Goal: Task Accomplishment & Management: Manage account settings

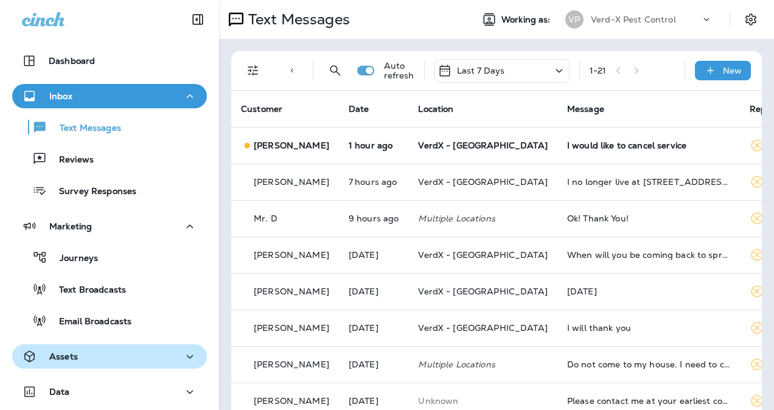
scroll to position [78, 0]
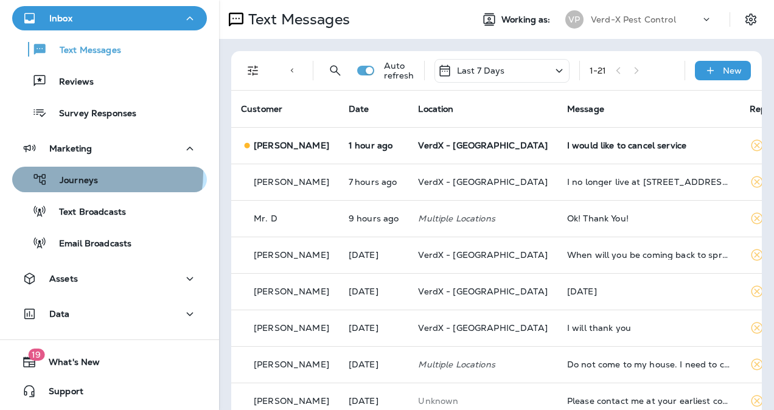
click at [83, 173] on div "Journeys" at bounding box center [57, 179] width 81 height 18
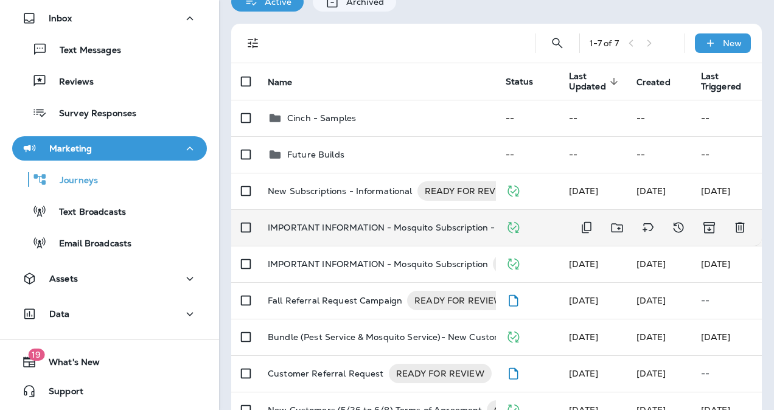
scroll to position [47, 0]
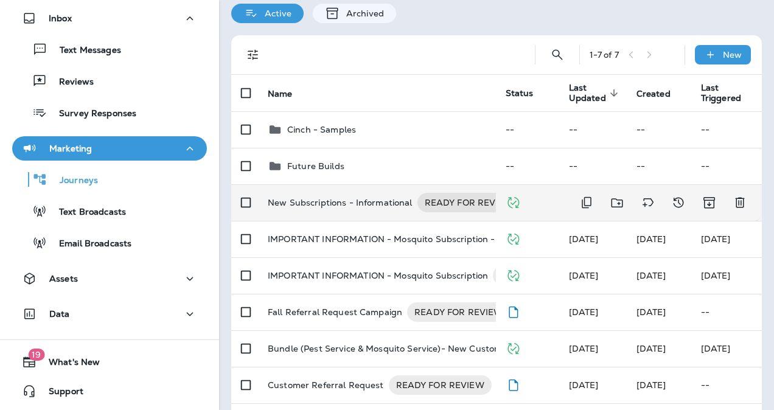
click at [322, 206] on p "New Subscriptions - Informational" at bounding box center [340, 202] width 145 height 19
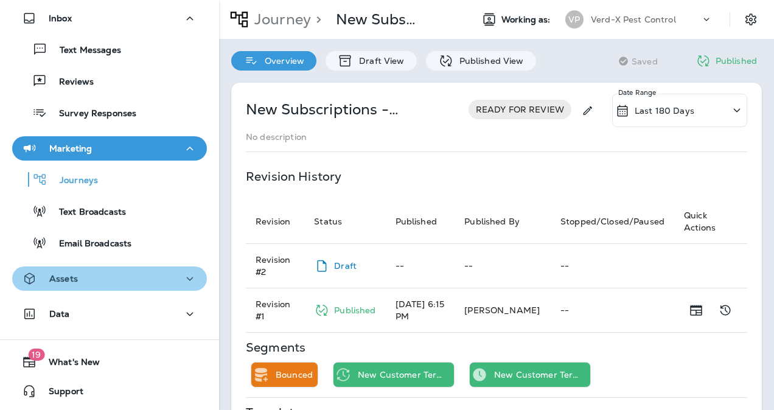
click at [147, 277] on div "Assets" at bounding box center [109, 278] width 175 height 15
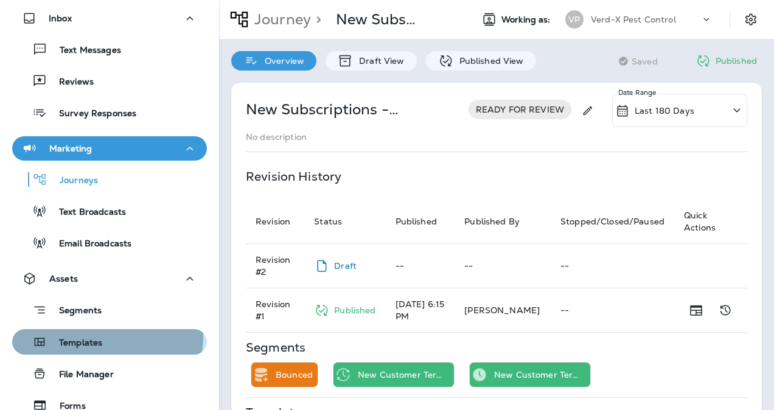
click at [96, 336] on div "Templates" at bounding box center [59, 342] width 85 height 18
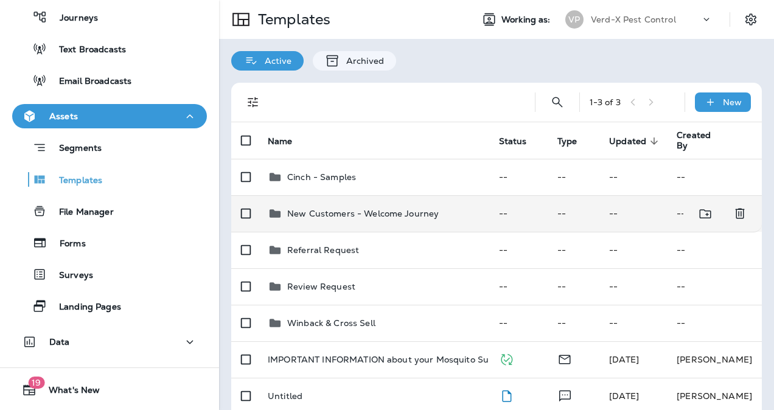
click at [309, 225] on td "New Customers - Welcome Journey" at bounding box center [373, 213] width 231 height 36
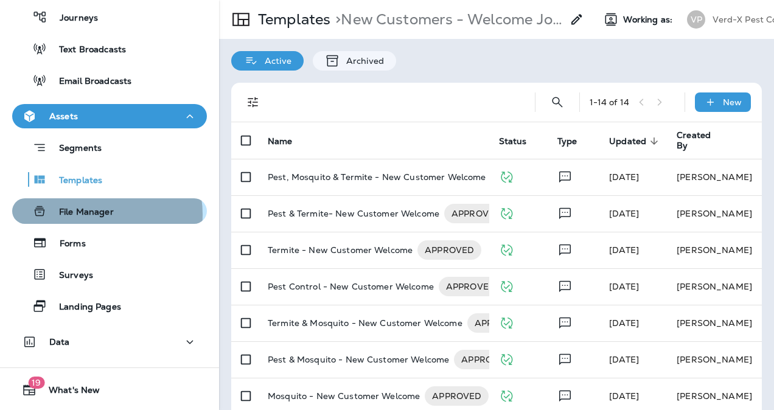
click at [100, 214] on p "File Manager" at bounding box center [80, 213] width 67 height 12
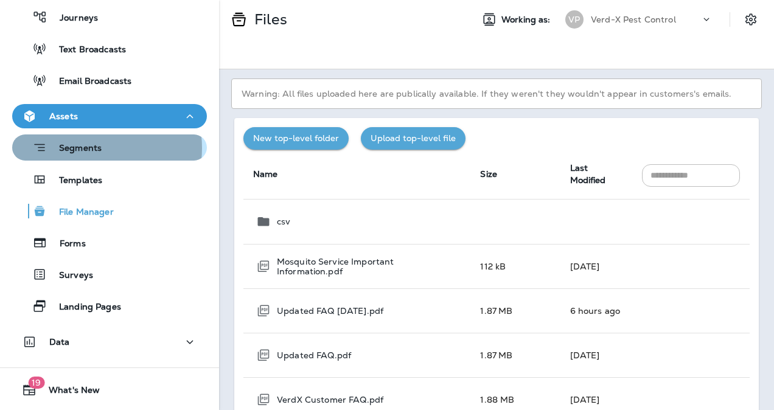
click at [91, 148] on p "Segments" at bounding box center [74, 149] width 55 height 12
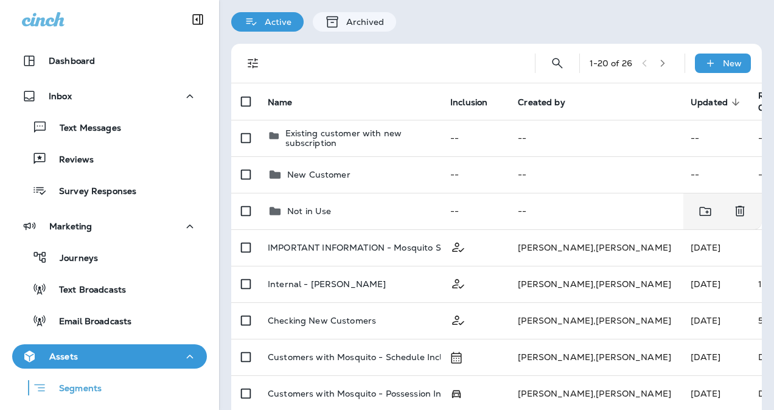
scroll to position [38, 0]
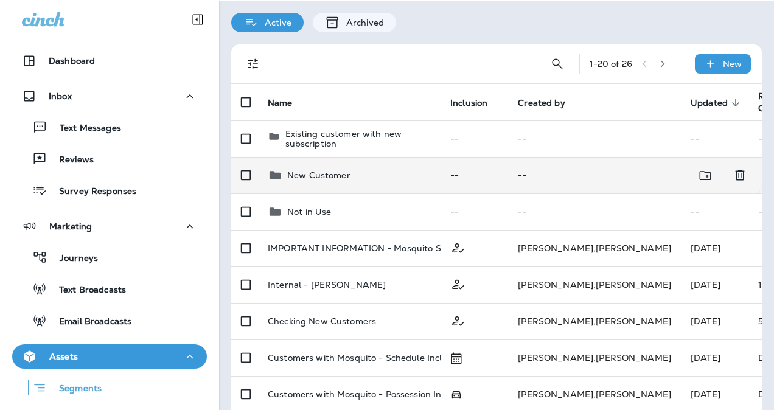
click at [336, 170] on p "New Customer" at bounding box center [318, 175] width 63 height 10
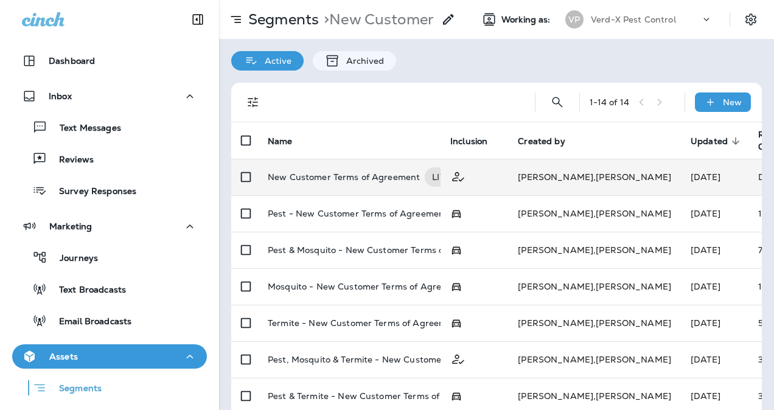
click at [321, 185] on p "New Customer Terms of Agreement" at bounding box center [344, 176] width 152 height 19
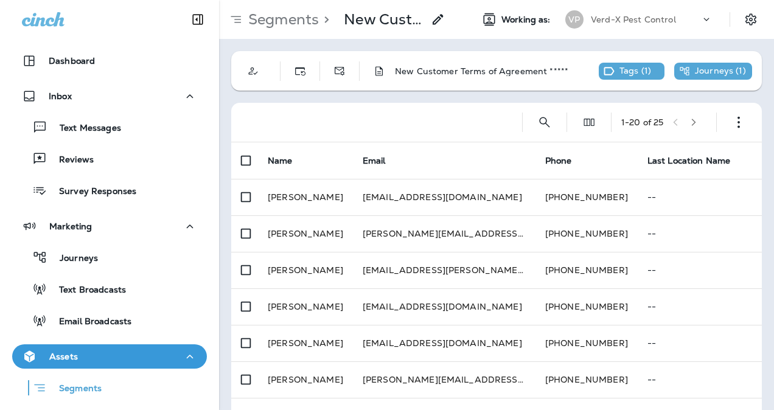
click at [681, 66] on div "Journeys ( 1 )" at bounding box center [712, 71] width 67 height 11
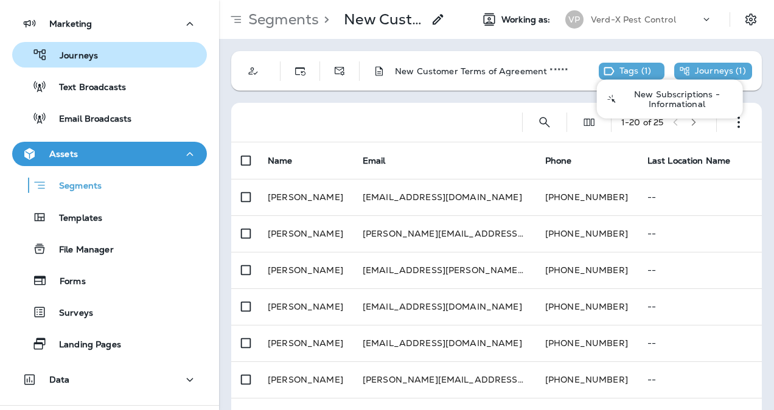
scroll to position [203, 0]
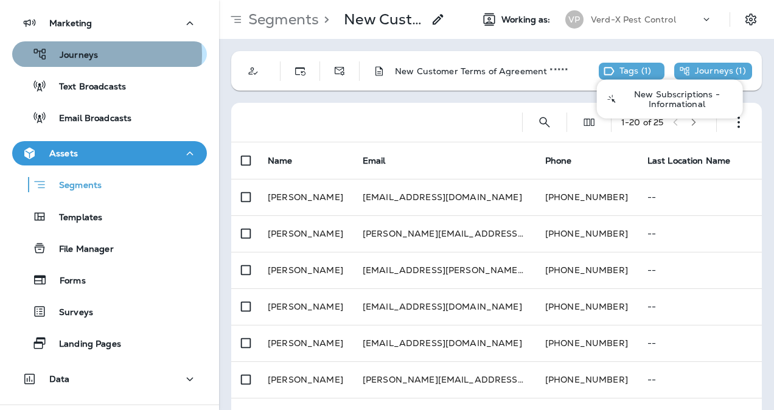
click at [85, 55] on p "Journeys" at bounding box center [72, 56] width 50 height 12
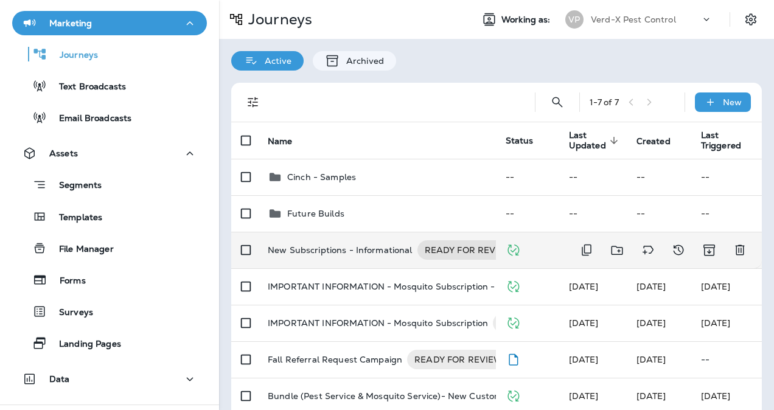
click at [339, 254] on p "New Subscriptions - Informational" at bounding box center [340, 249] width 145 height 19
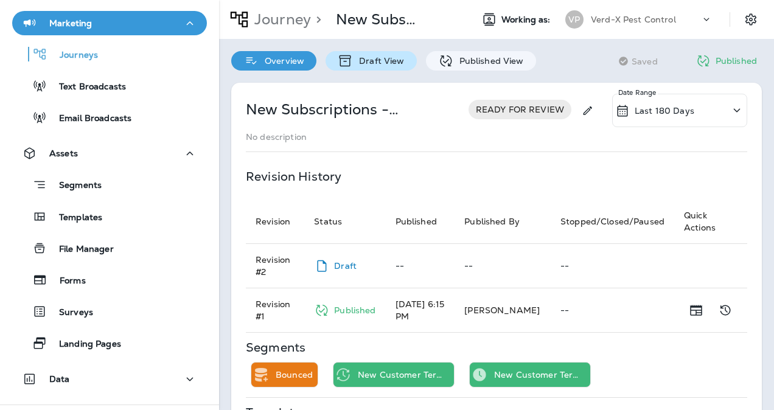
click at [386, 59] on p "Draft View" at bounding box center [378, 61] width 51 height 10
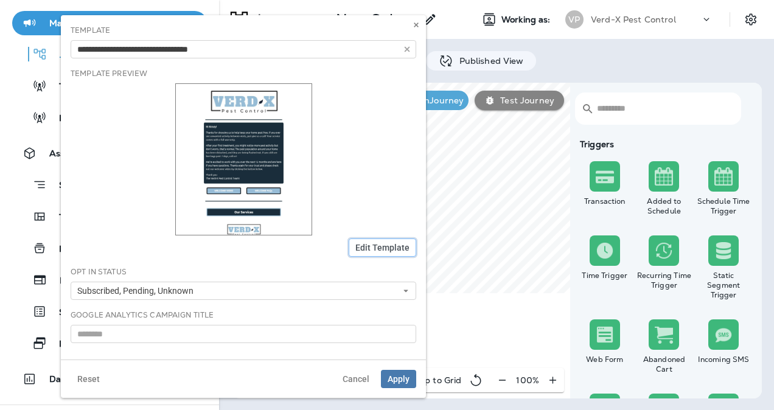
click at [375, 240] on button "Edit Template" at bounding box center [383, 247] width 68 height 18
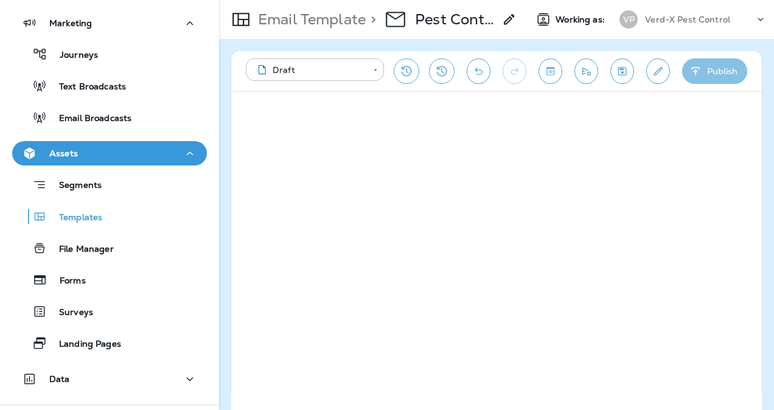
click at [719, 68] on button "Publish" at bounding box center [714, 71] width 65 height 26
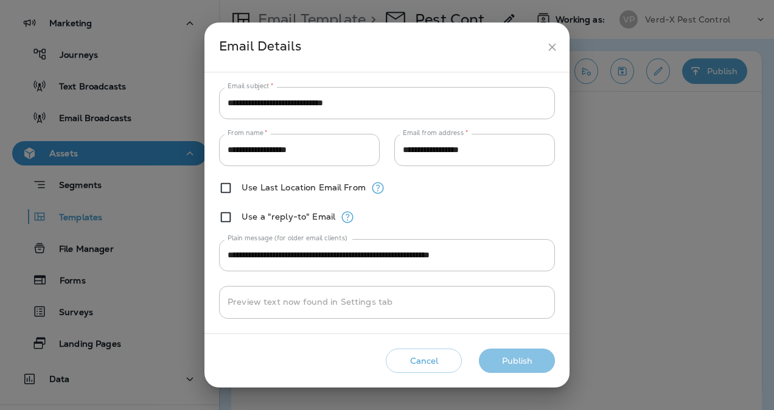
click at [521, 367] on button "Publish" at bounding box center [517, 361] width 76 height 25
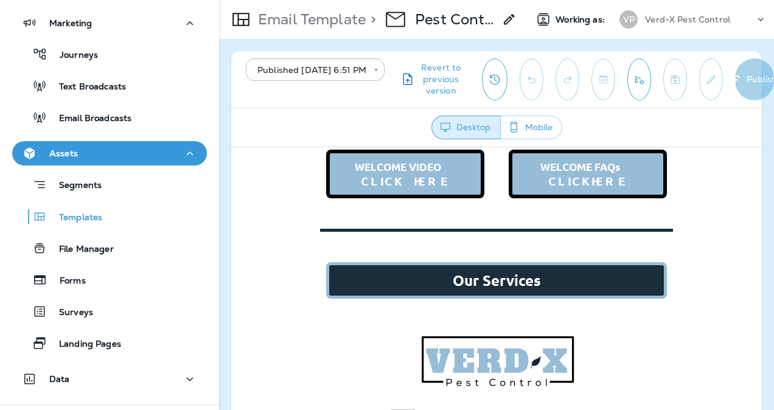
scroll to position [476, 0]
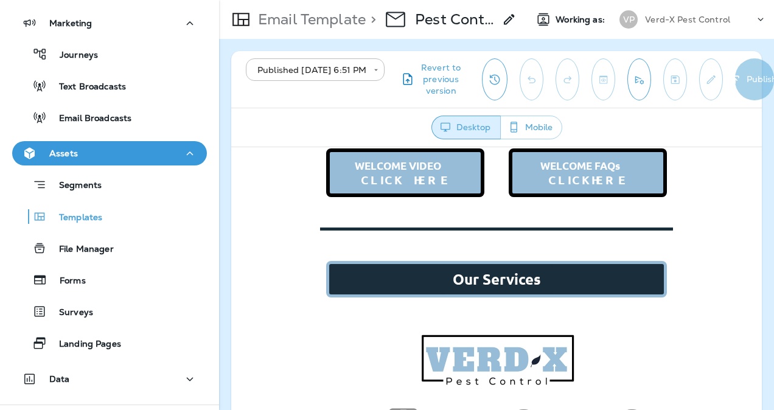
click at [602, 165] on link "WELCOME FAQs CLICK HERE" at bounding box center [587, 172] width 151 height 42
click at [545, 122] on button "Mobile" at bounding box center [531, 128] width 62 height 24
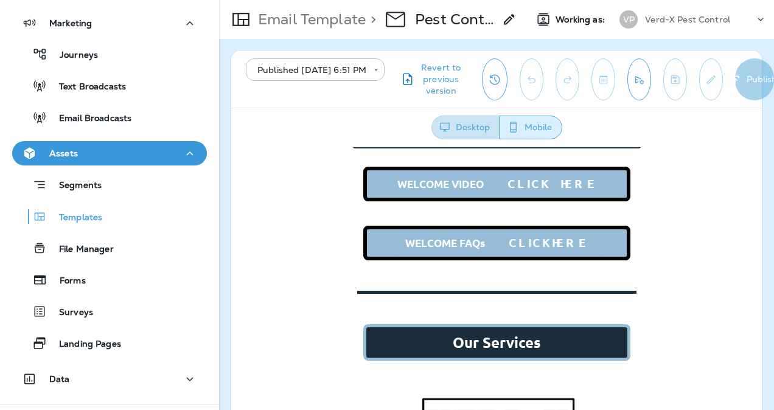
click at [479, 130] on button "Desktop" at bounding box center [465, 128] width 68 height 24
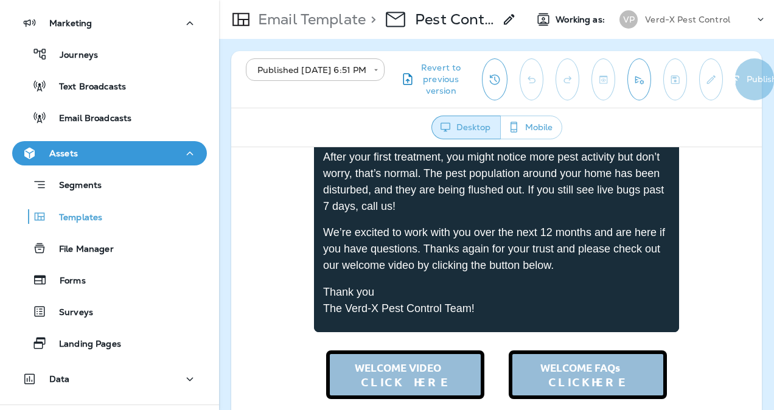
scroll to position [373, 0]
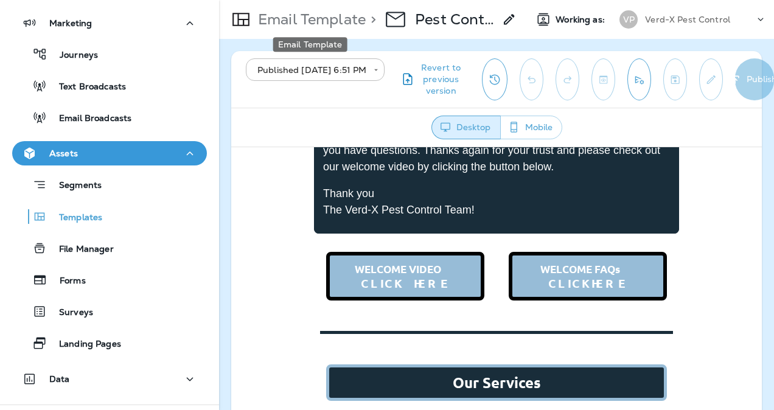
click at [354, 19] on p "Email Template" at bounding box center [309, 19] width 113 height 18
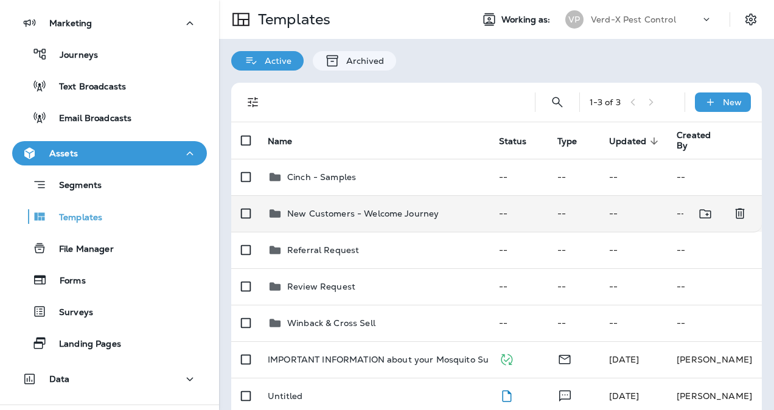
click at [370, 207] on div "New Customers - Welcome Journey" at bounding box center [362, 213] width 151 height 15
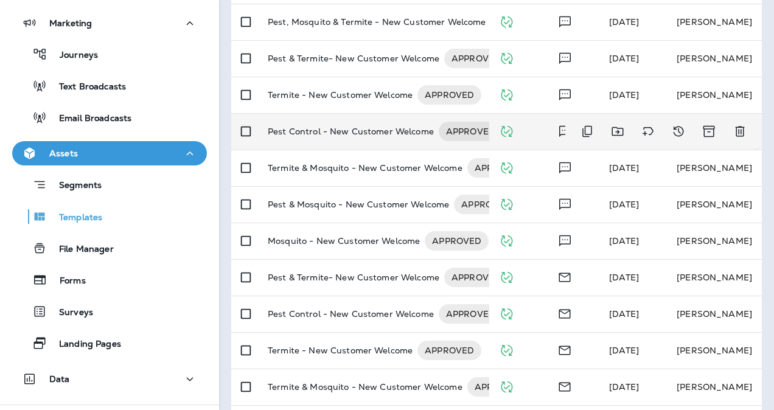
scroll to position [156, 0]
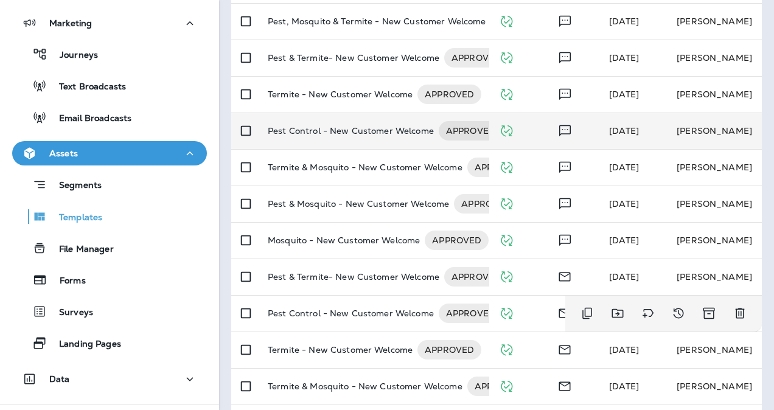
click at [337, 296] on td "Pest Control - New Customer Welcome APPROVED" at bounding box center [373, 313] width 231 height 36
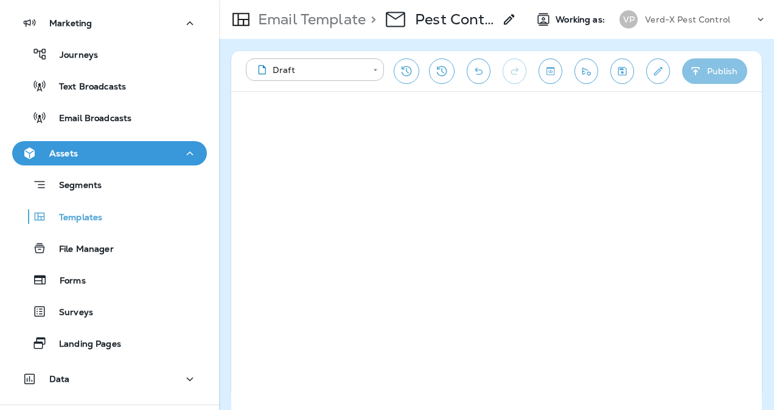
click at [717, 71] on button "Publish" at bounding box center [714, 71] width 65 height 26
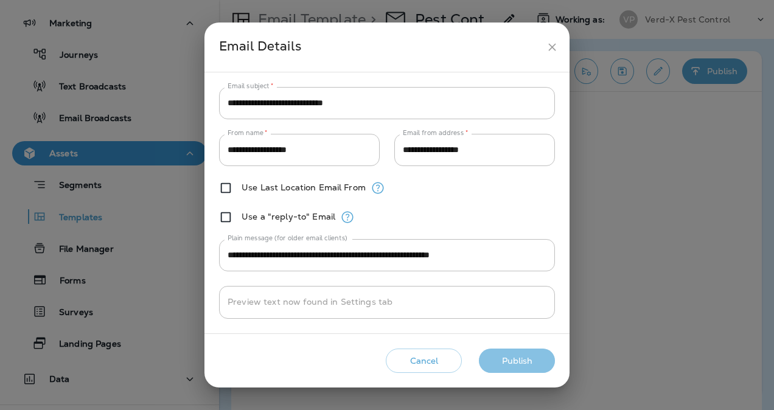
click at [528, 356] on button "Publish" at bounding box center [517, 361] width 76 height 25
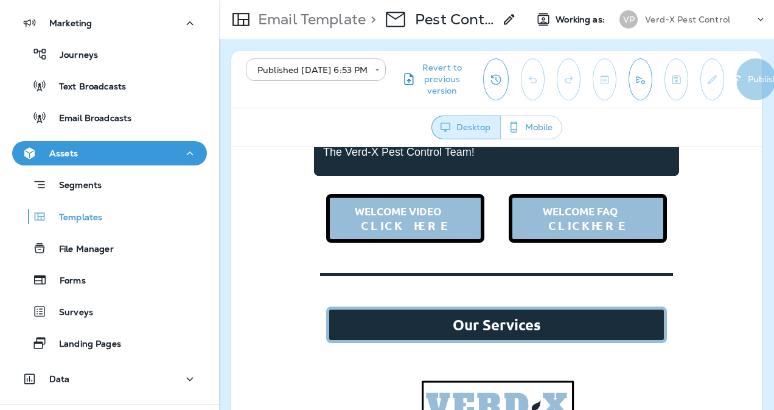
scroll to position [417, 0]
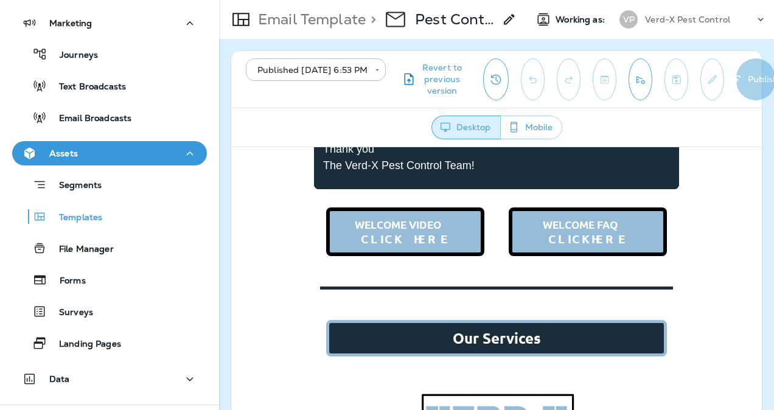
click at [513, 13] on icon at bounding box center [509, 19] width 15 height 15
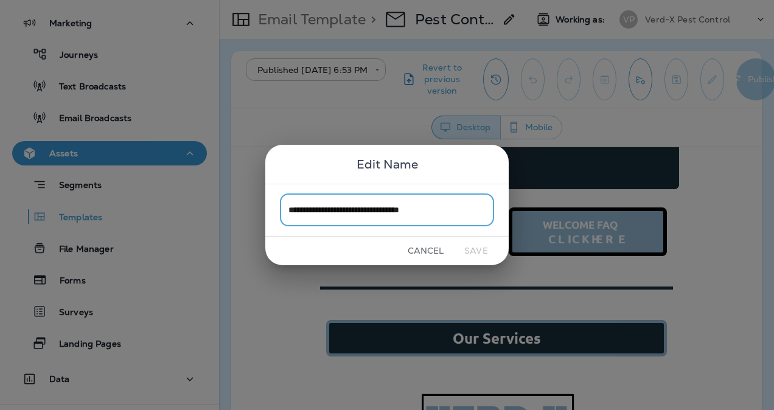
click at [302, 23] on div "**********" at bounding box center [387, 205] width 774 height 410
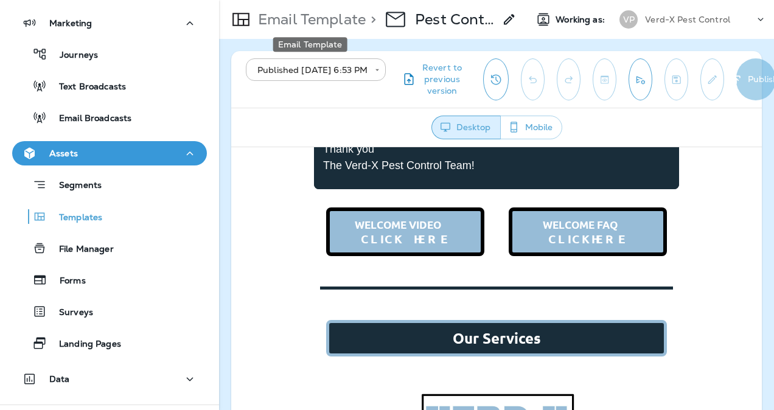
click at [339, 15] on p "Email Template" at bounding box center [309, 19] width 113 height 18
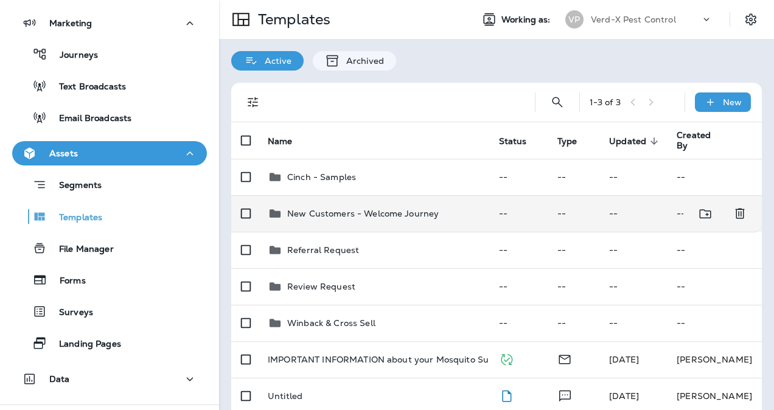
click at [428, 213] on p "New Customers - Welcome Journey" at bounding box center [362, 214] width 151 height 10
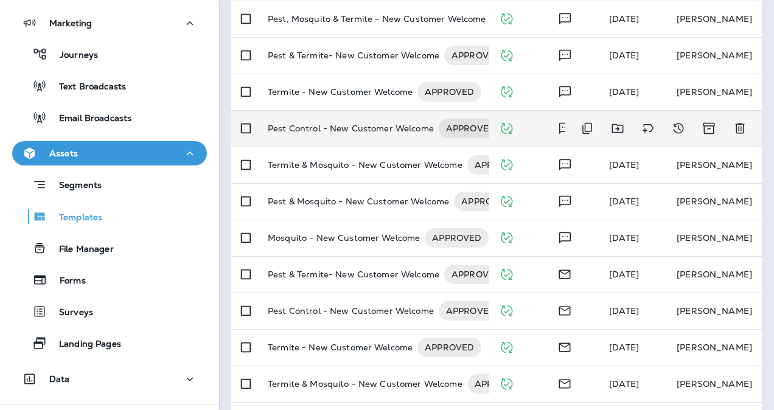
scroll to position [160, 0]
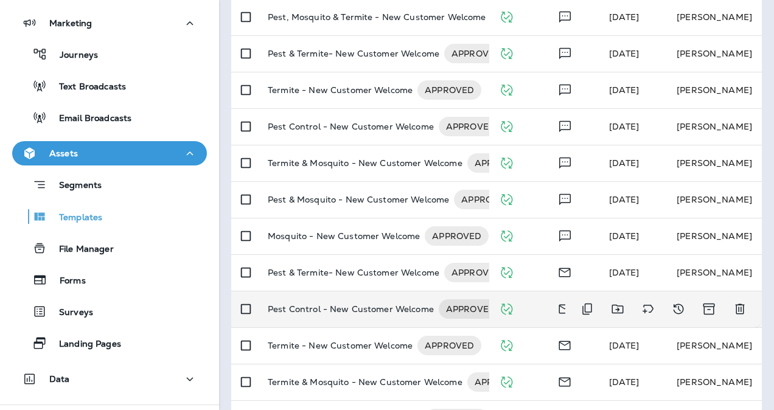
click at [391, 300] on p "Pest Control - New Customer Welcome" at bounding box center [351, 308] width 166 height 19
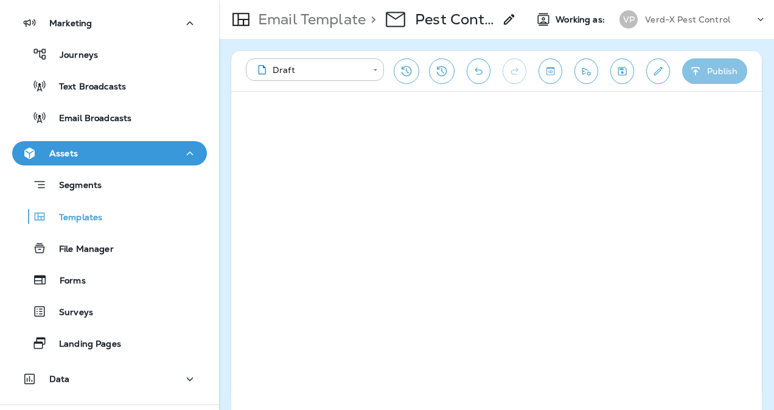
click at [718, 65] on button "Publish" at bounding box center [714, 71] width 65 height 26
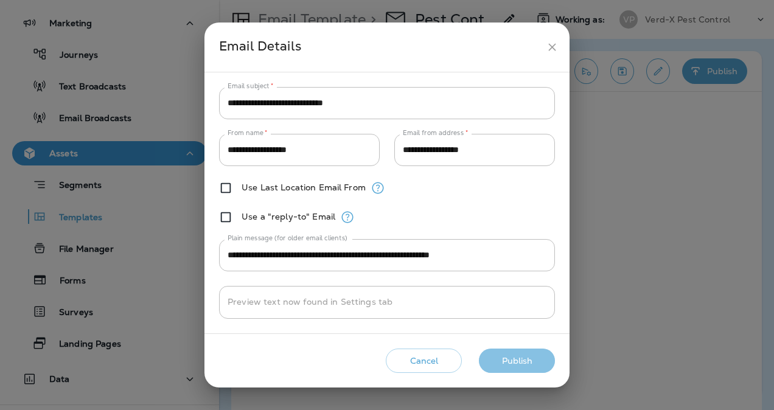
click at [510, 361] on button "Publish" at bounding box center [517, 361] width 76 height 25
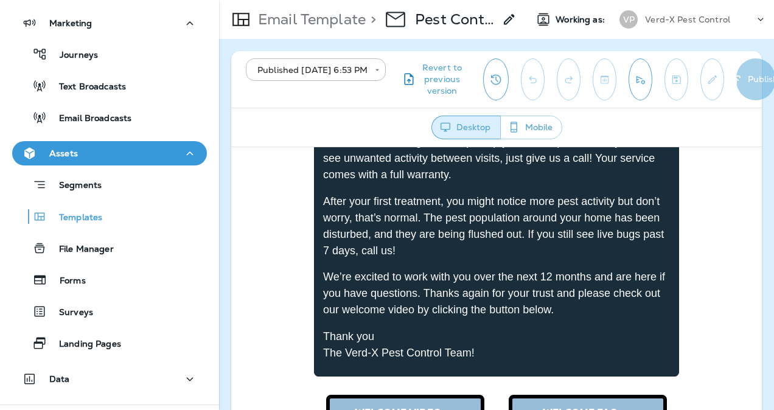
scroll to position [229, 0]
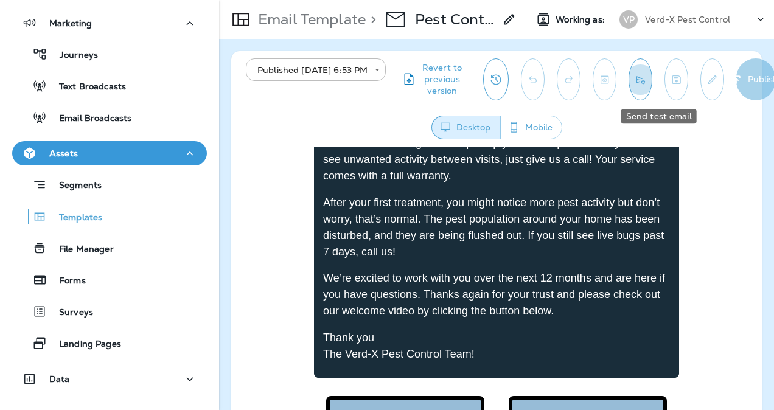
click at [647, 80] on icon "Send test email" at bounding box center [640, 80] width 13 height 12
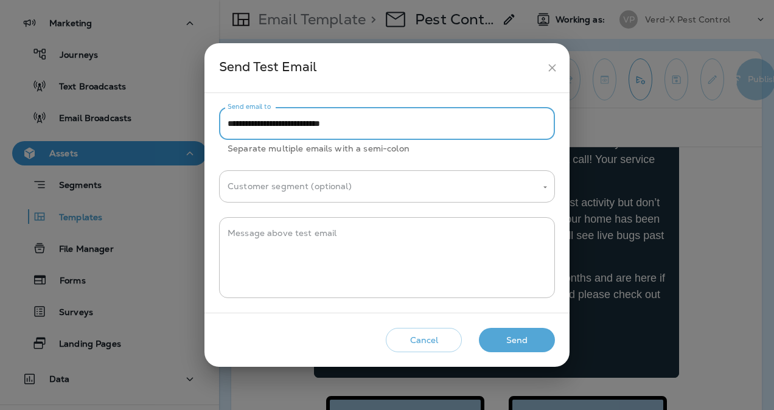
drag, startPoint x: 344, startPoint y: 125, endPoint x: 260, endPoint y: 128, distance: 84.0
click at [260, 128] on input "**********" at bounding box center [387, 124] width 336 height 32
type input "**********"
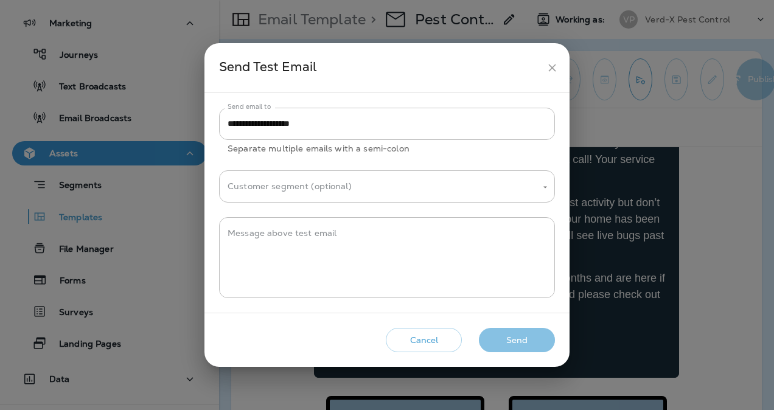
click at [541, 347] on button "Send" at bounding box center [517, 340] width 76 height 25
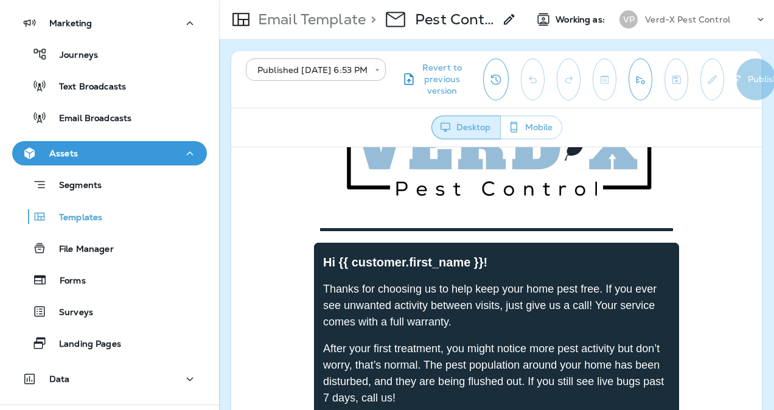
scroll to position [70, 0]
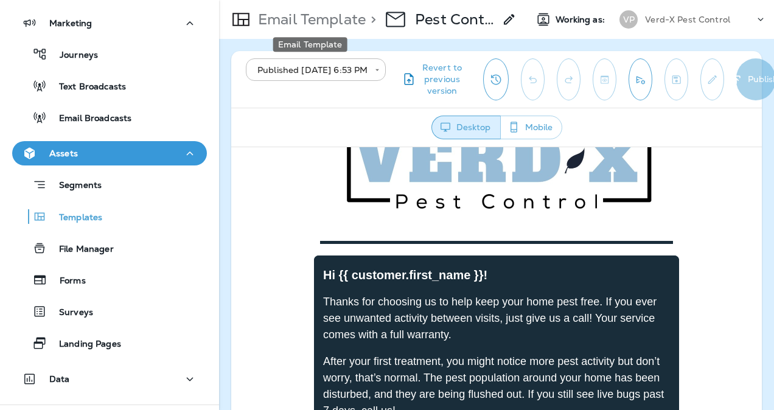
click at [349, 18] on p "Email Template" at bounding box center [309, 19] width 113 height 18
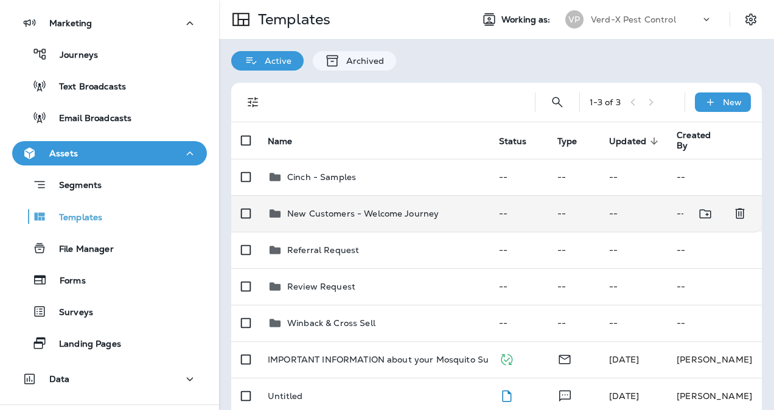
click at [378, 214] on p "New Customers - Welcome Journey" at bounding box center [362, 214] width 151 height 10
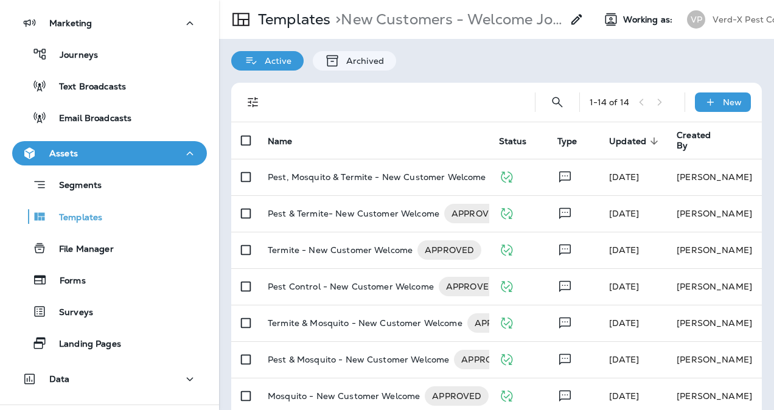
scroll to position [281, 0]
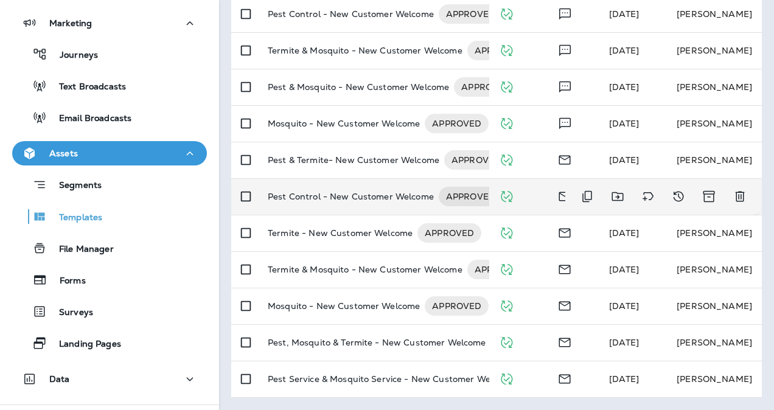
click at [375, 198] on td "Pest Control - New Customer Welcome APPROVED" at bounding box center [373, 196] width 231 height 36
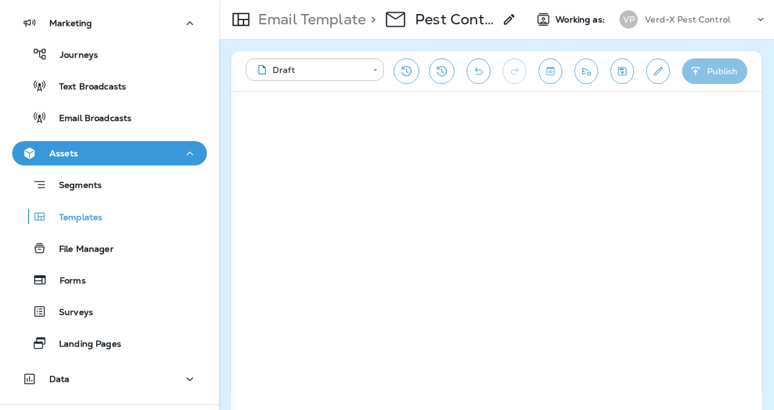
click at [721, 68] on button "Publish" at bounding box center [714, 71] width 65 height 26
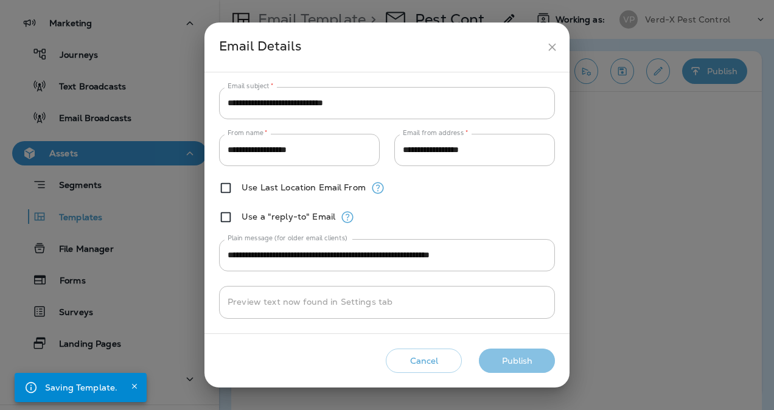
click at [519, 363] on button "Publish" at bounding box center [517, 361] width 76 height 25
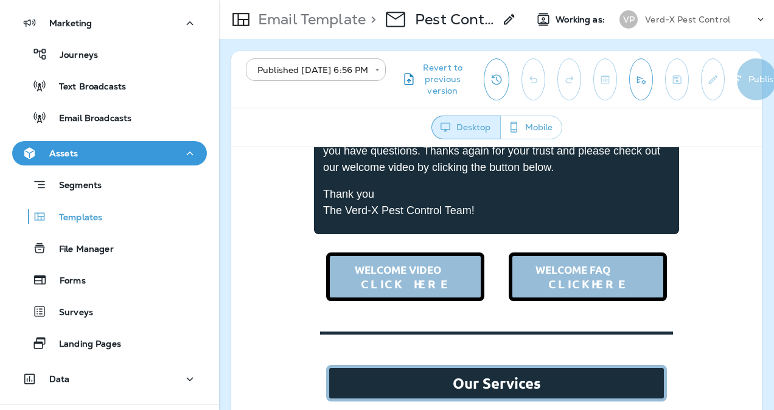
scroll to position [373, 0]
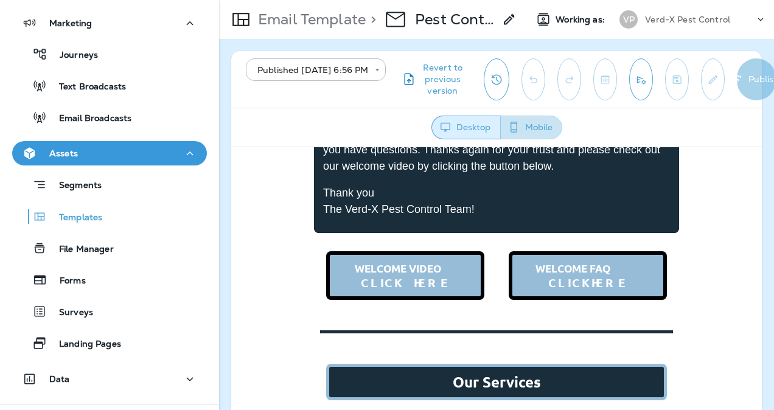
click at [538, 128] on button "Mobile" at bounding box center [531, 128] width 62 height 24
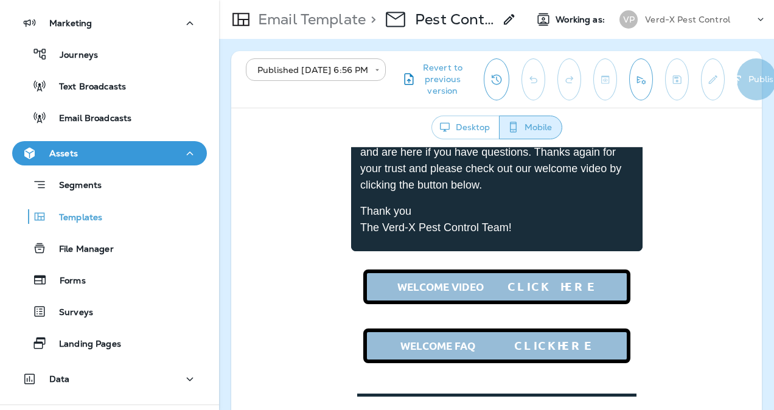
scroll to position [372, 0]
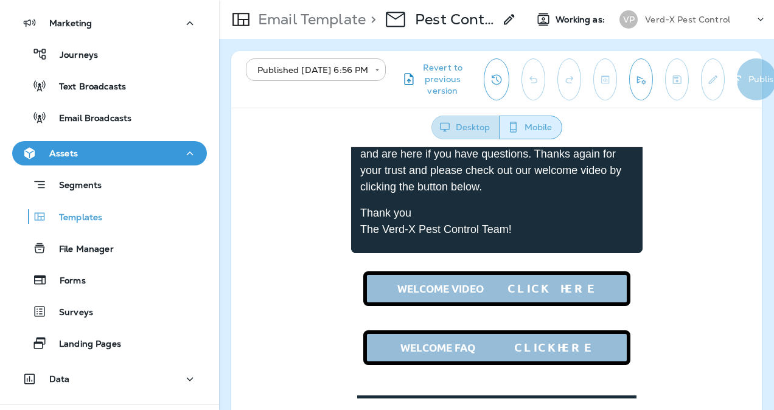
click at [462, 130] on button "Desktop" at bounding box center [465, 128] width 68 height 24
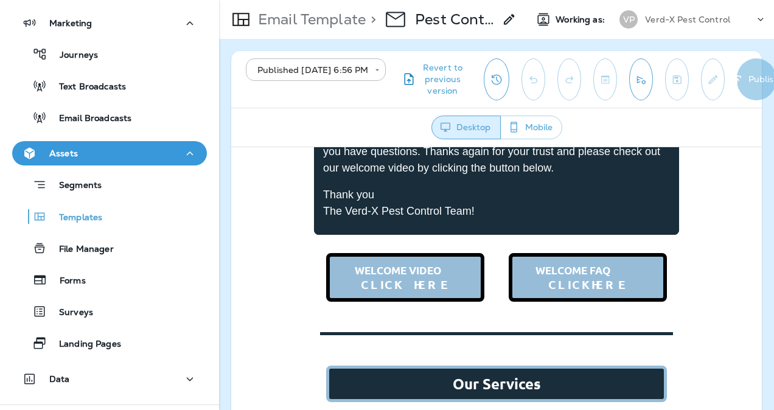
scroll to position [373, 0]
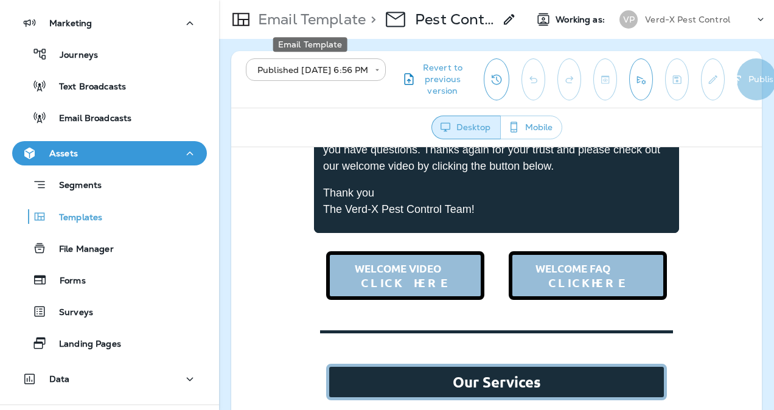
click at [324, 23] on p "Email Template" at bounding box center [309, 19] width 113 height 18
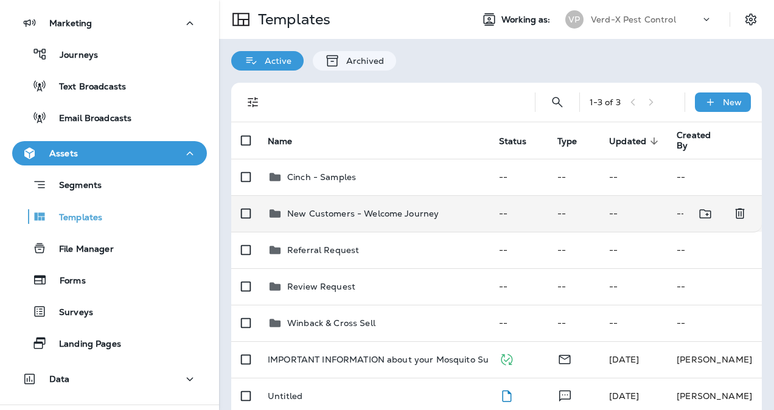
click at [391, 199] on td "New Customers - Welcome Journey" at bounding box center [373, 213] width 231 height 36
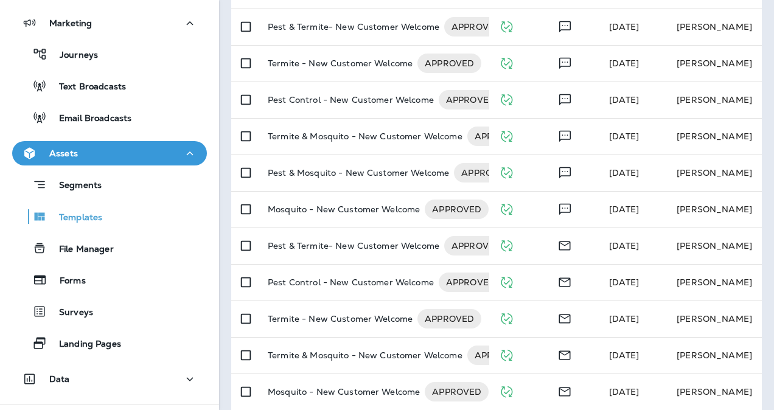
scroll to position [187, 0]
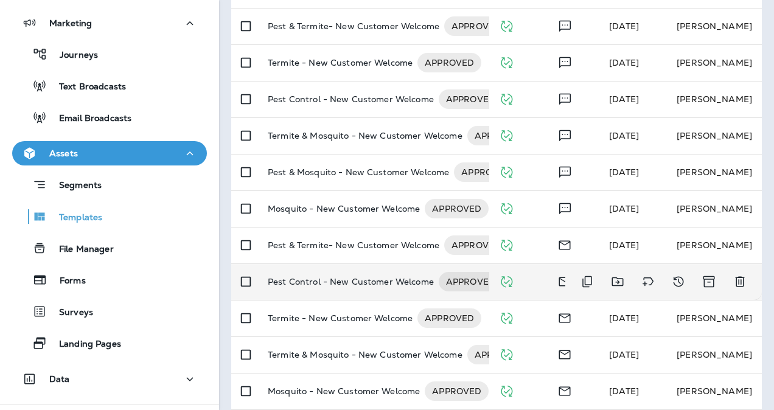
click at [408, 273] on p "Pest Control - New Customer Welcome" at bounding box center [351, 281] width 166 height 19
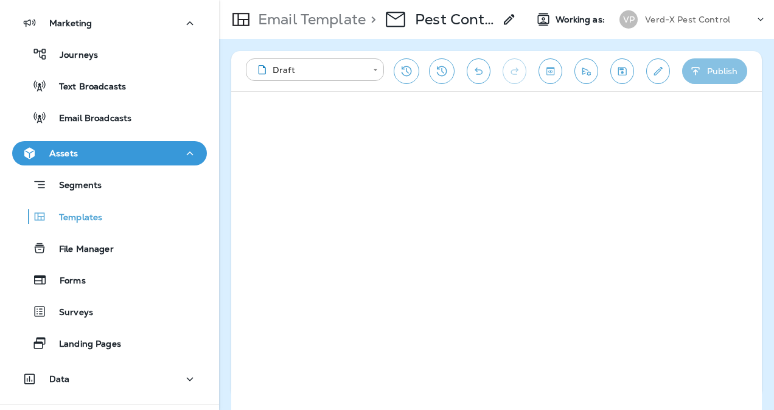
click at [719, 64] on button "Publish" at bounding box center [714, 71] width 65 height 26
